Goal: Transaction & Acquisition: Download file/media

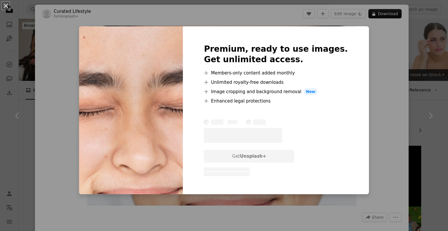
scroll to position [1166, 0]
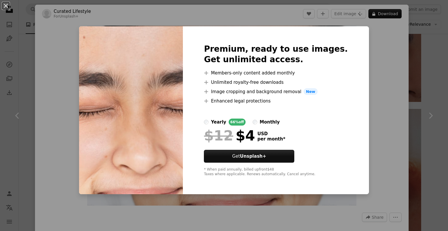
click at [371, 80] on div "An X shape Premium, ready to use images. Get unlimited access. A plus sign Memb…" at bounding box center [224, 115] width 448 height 231
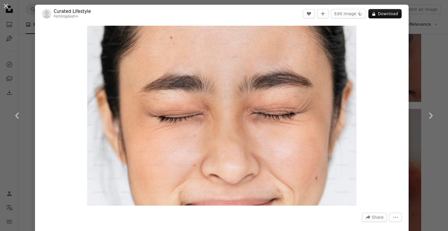
click at [415, 41] on div "An X shape Chevron left Chevron right Curated Lifestyle For Unsplash+ A heart A…" at bounding box center [224, 115] width 448 height 231
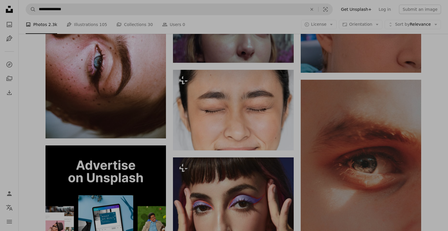
scroll to position [1224, 0]
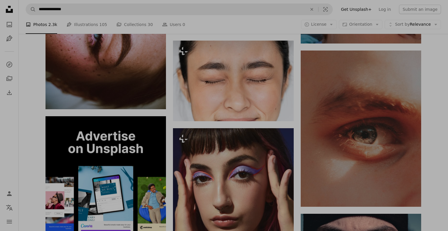
click at [429, 88] on div "0 X 0" at bounding box center [224, 210] width 448 height 2868
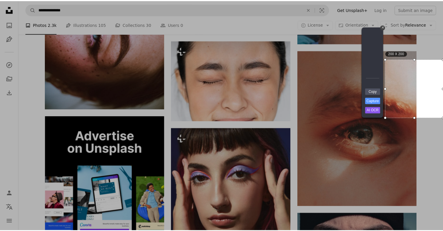
scroll to position [1166, 0]
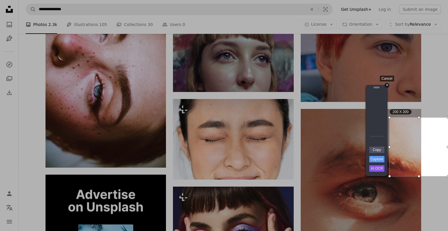
click at [387, 86] on div "+" at bounding box center [386, 85] width 5 height 5
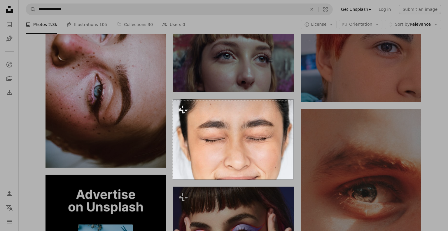
drag, startPoint x: 173, startPoint y: 100, endPoint x: 293, endPoint y: 178, distance: 143.3
click at [174, 97] on div at bounding box center [233, 98] width 120 height 3
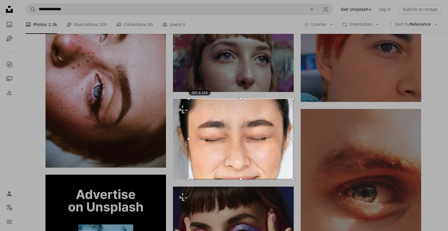
drag, startPoint x: 173, startPoint y: 138, endPoint x: 189, endPoint y: 143, distance: 16.5
click at [189, 143] on div at bounding box center [188, 139] width 3 height 80
drag, startPoint x: 293, startPoint y: 138, endPoint x: 280, endPoint y: 138, distance: 12.8
click at [280, 138] on div at bounding box center [280, 139] width 3 height 80
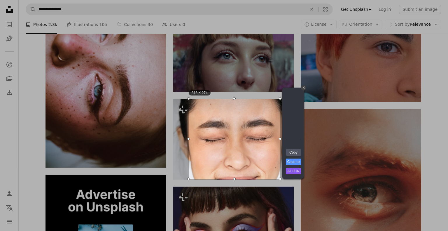
click at [233, 178] on div at bounding box center [234, 178] width 91 height 3
click at [234, 178] on div "313 X 274" at bounding box center [234, 139] width 91 height 80
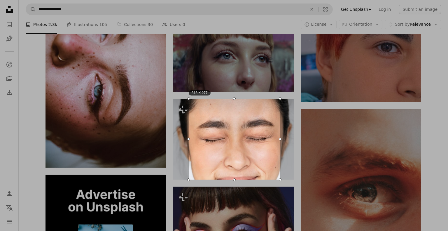
click at [234, 179] on div at bounding box center [234, 179] width 91 height 3
click at [234, 100] on div at bounding box center [234, 100] width 91 height 3
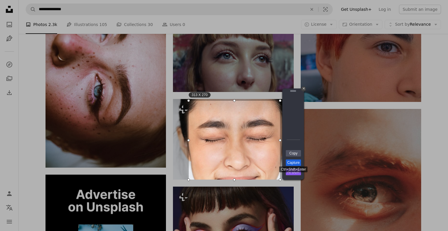
click at [295, 162] on link "Capture" at bounding box center [293, 162] width 15 height 6
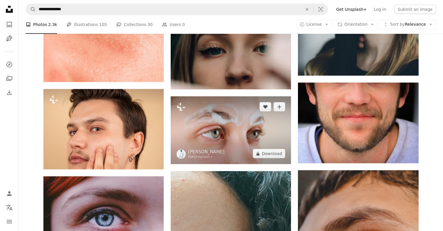
scroll to position [1895, 0]
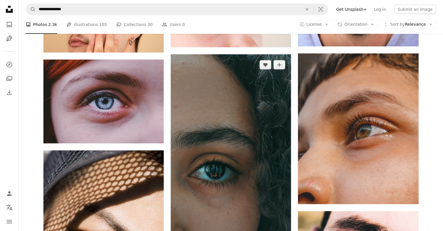
click at [239, 131] on img at bounding box center [231, 161] width 120 height 214
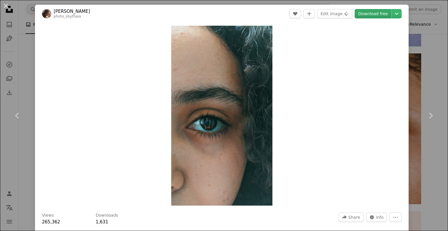
click at [372, 14] on link "Download free" at bounding box center [373, 13] width 37 height 9
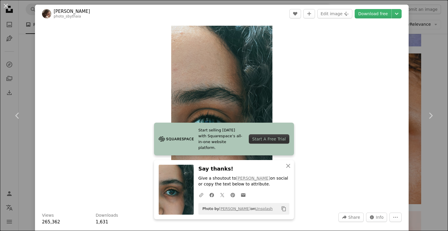
click at [424, 31] on div "An X shape Chevron left Chevron right Start selling [DATE] with Squarespace’s a…" at bounding box center [224, 115] width 448 height 231
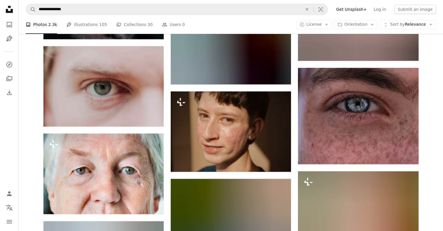
scroll to position [4694, 0]
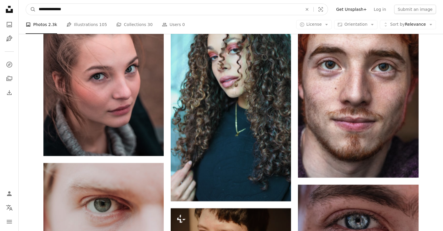
drag, startPoint x: 77, startPoint y: 11, endPoint x: 36, endPoint y: 13, distance: 41.5
click at [36, 13] on input "**********" at bounding box center [168, 9] width 265 height 11
type input "**********"
click at [26, 4] on button "A magnifying glass" at bounding box center [31, 9] width 10 height 11
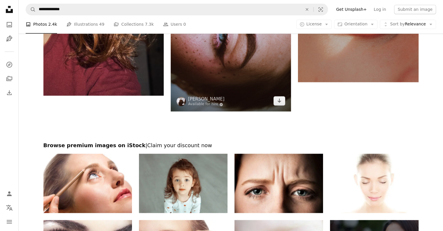
scroll to position [1020, 0]
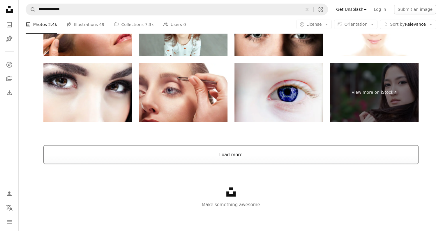
click at [215, 160] on button "Load more" at bounding box center [231, 154] width 376 height 19
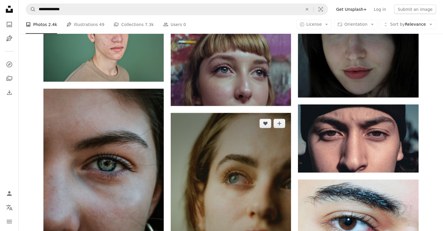
scroll to position [1570, 0]
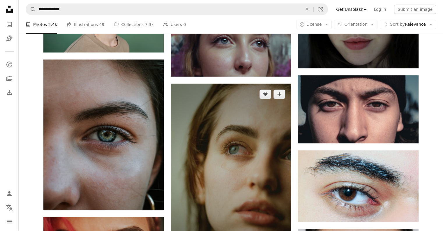
click at [267, 124] on img at bounding box center [231, 174] width 120 height 181
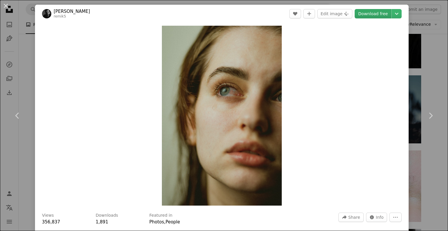
click at [369, 14] on link "Download free" at bounding box center [373, 13] width 37 height 9
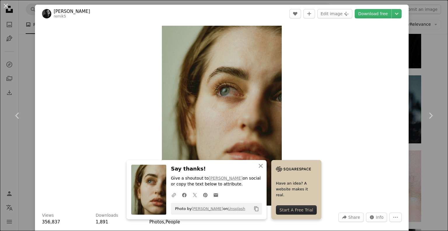
click at [415, 24] on div "An X shape Chevron left Chevron right An X shape Close Say thanks! Give a shout…" at bounding box center [224, 115] width 448 height 231
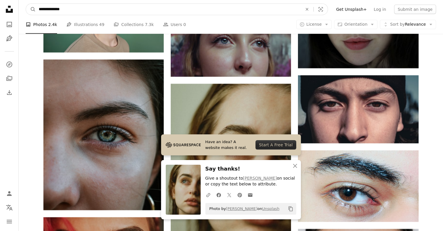
click at [162, 11] on input "**********" at bounding box center [168, 9] width 265 height 11
type input "*"
type input "**********"
click button "A magnifying glass" at bounding box center [31, 9] width 10 height 11
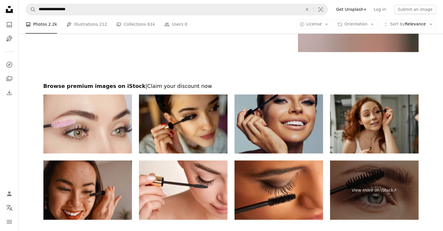
scroll to position [1020, 0]
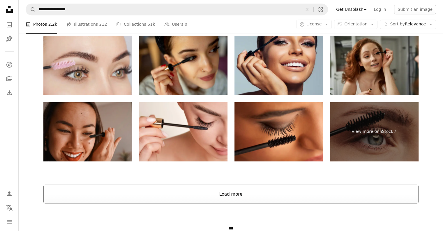
click at [235, 189] on button "Load more" at bounding box center [231, 193] width 376 height 19
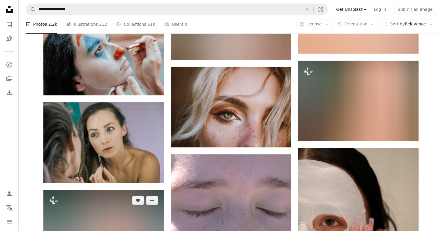
scroll to position [5057, 0]
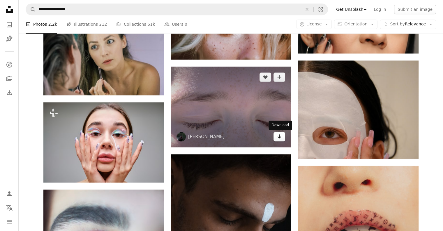
click at [279, 136] on icon "Arrow pointing down" at bounding box center [279, 136] width 5 height 7
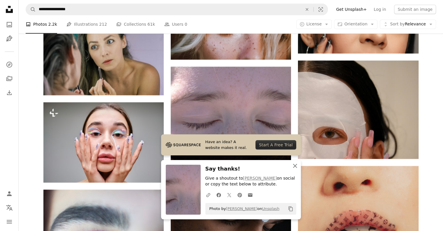
click at [295, 164] on icon "An X shape" at bounding box center [295, 165] width 7 height 7
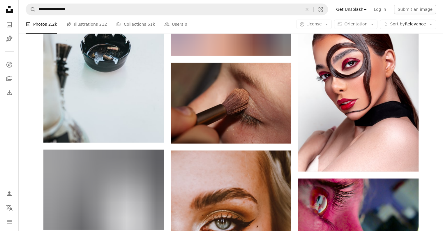
scroll to position [7506, 0]
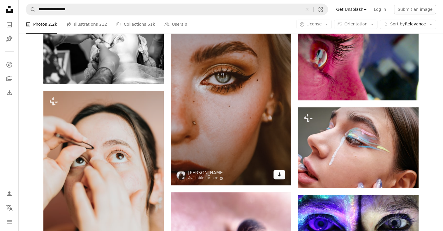
click at [278, 173] on icon "Arrow pointing down" at bounding box center [279, 174] width 5 height 7
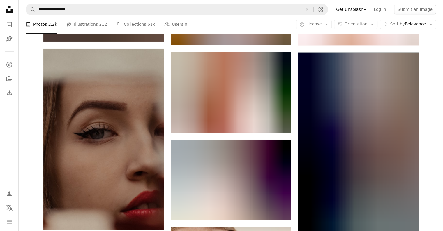
scroll to position [9984, 0]
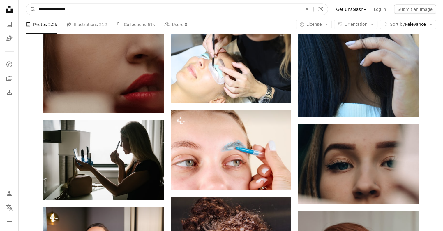
drag, startPoint x: 104, startPoint y: 10, endPoint x: 20, endPoint y: 16, distance: 84.2
click at [20, 16] on nav "**********" at bounding box center [231, 9] width 425 height 19
type input "**********"
click button "A magnifying glass" at bounding box center [31, 9] width 10 height 11
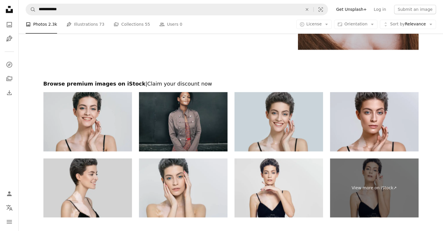
scroll to position [1057, 0]
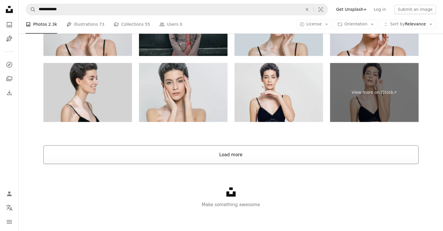
click at [267, 161] on button "Load more" at bounding box center [231, 154] width 376 height 19
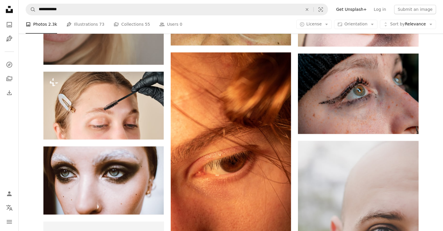
scroll to position [1012, 0]
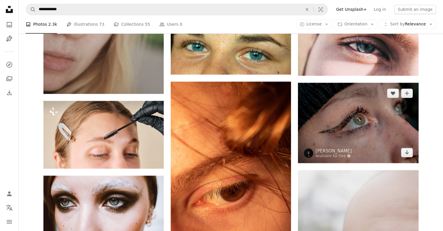
click at [367, 130] on img at bounding box center [358, 123] width 120 height 80
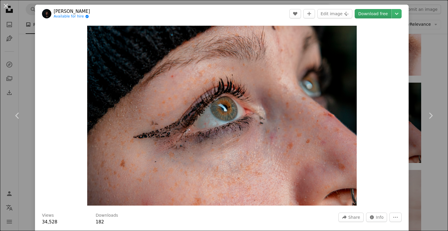
click at [367, 15] on link "Download free" at bounding box center [373, 13] width 37 height 9
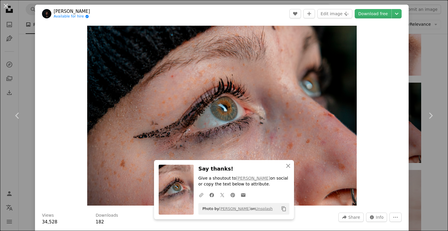
click at [416, 59] on div "An X shape Chevron left Chevron right An X shape Close Say thanks! Give a shout…" at bounding box center [224, 115] width 448 height 231
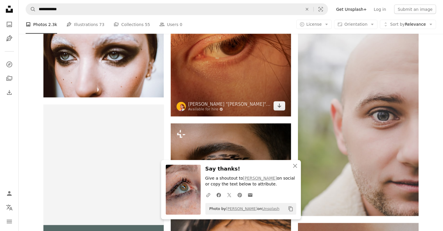
scroll to position [1216, 0]
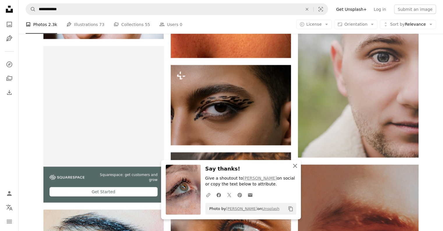
click at [296, 166] on icon "button" at bounding box center [295, 166] width 4 height 4
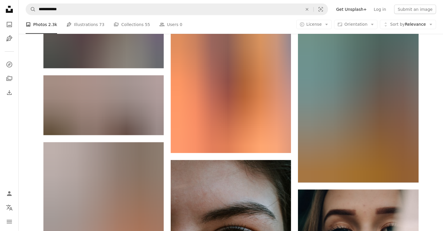
scroll to position [1741, 0]
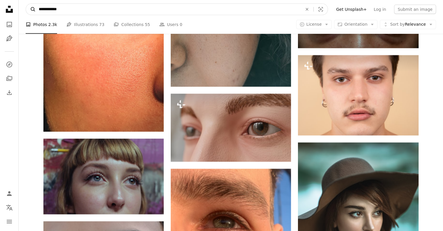
drag, startPoint x: 60, startPoint y: 12, endPoint x: 31, endPoint y: 7, distance: 29.3
click at [31, 7] on form "**********" at bounding box center [177, 9] width 303 height 12
type input "**********"
click button "A magnifying glass" at bounding box center [31, 9] width 10 height 11
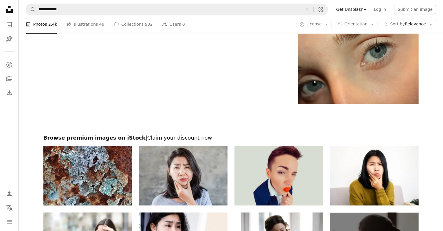
scroll to position [1050, 0]
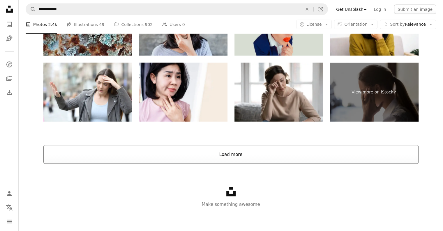
click at [246, 157] on button "Load more" at bounding box center [231, 154] width 376 height 19
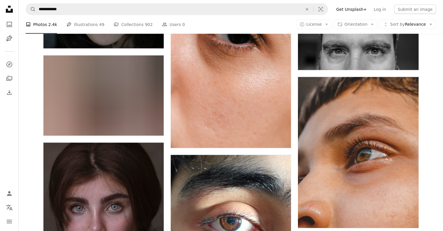
scroll to position [3603, 0]
